Goal: Task Accomplishment & Management: Manage account settings

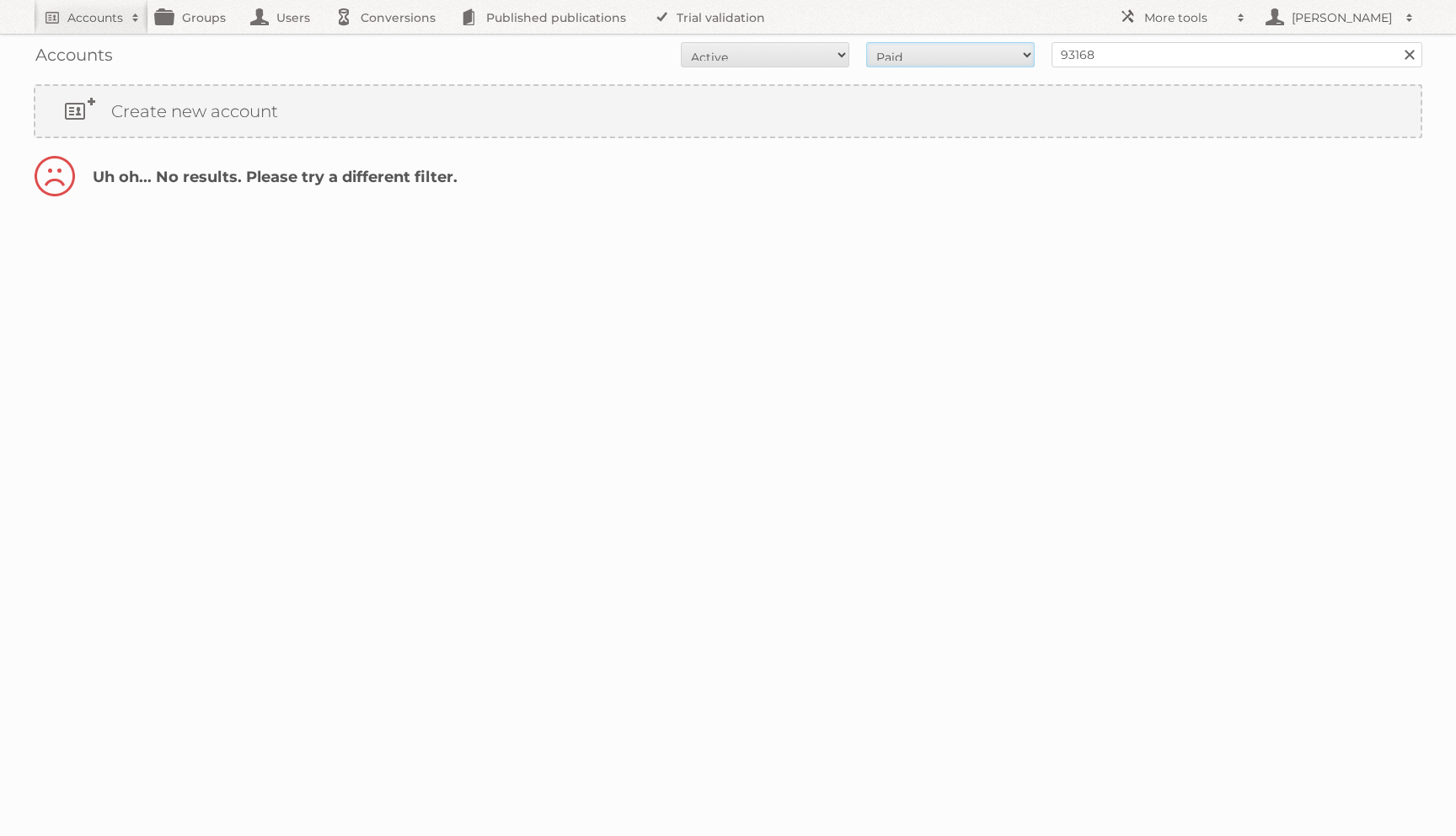
click at [944, 64] on select "All Paid Trials Self service" at bounding box center [950, 55] width 168 height 26
select select "all"
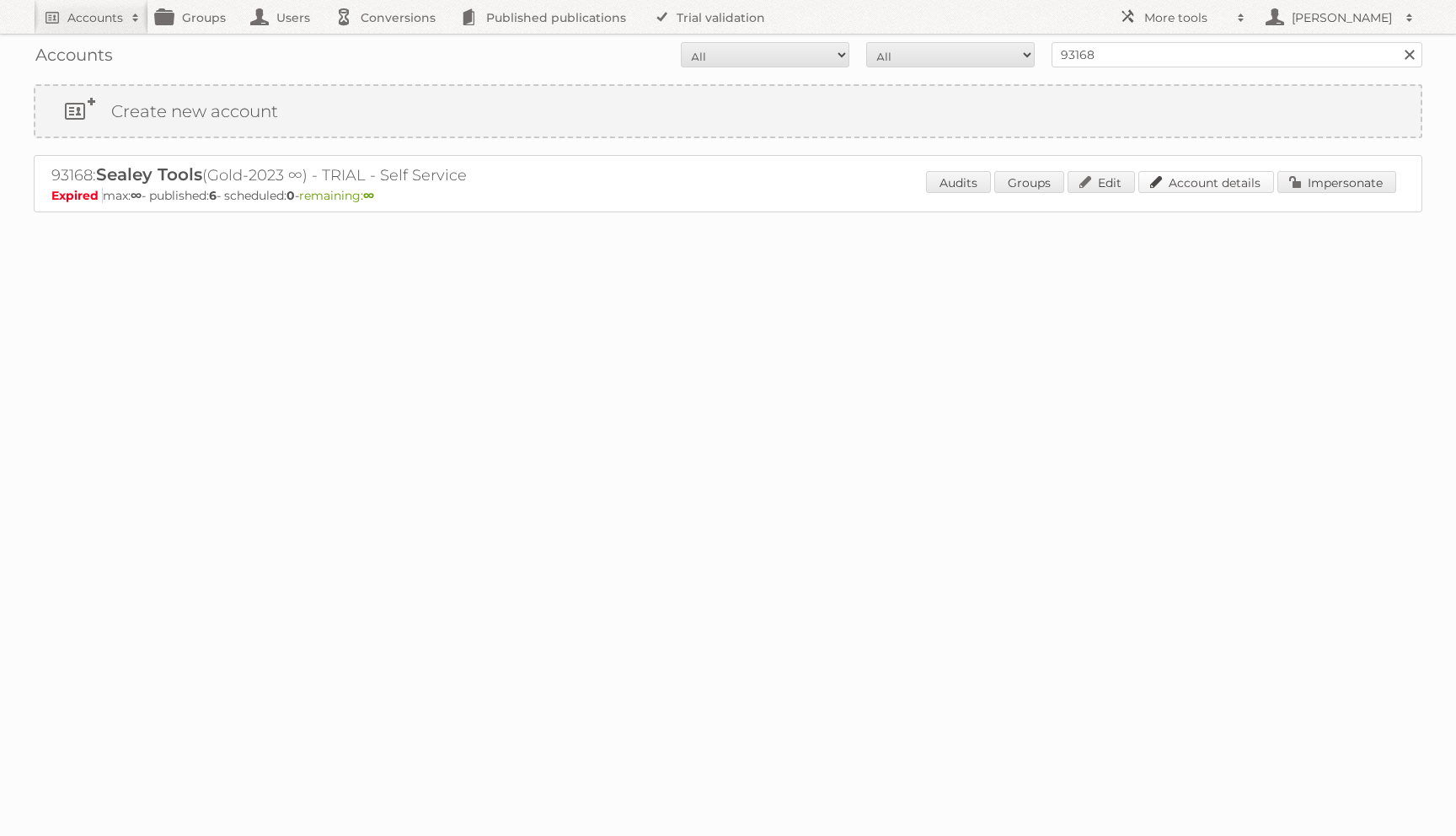
click at [1241, 182] on link "Account details" at bounding box center [1205, 182] width 136 height 22
